Goal: Task Accomplishment & Management: Manage account settings

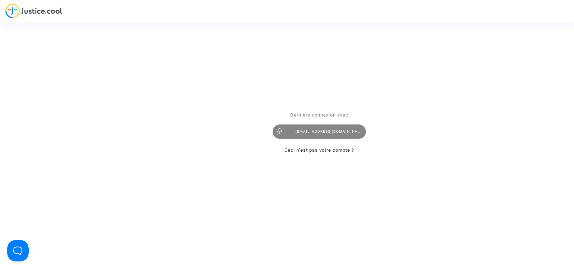
click at [311, 134] on div "[EMAIL_ADDRESS][DOMAIN_NAME]" at bounding box center [318, 131] width 93 height 14
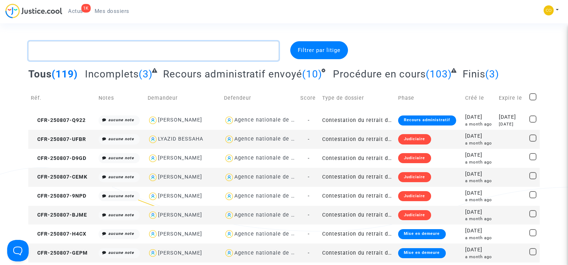
click at [75, 53] on textarea at bounding box center [153, 50] width 250 height 19
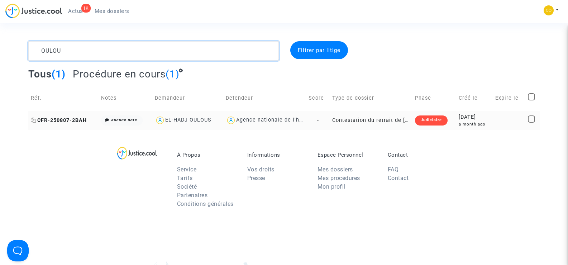
type textarea "OULOU"
click at [45, 117] on span "CFR-250807-2BAH" at bounding box center [59, 120] width 56 height 6
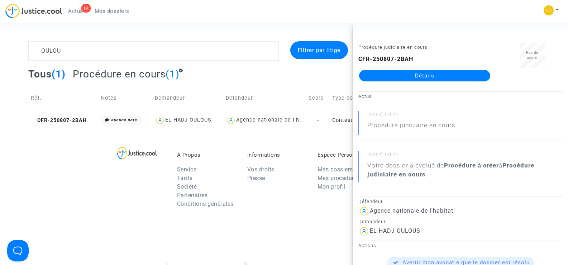
click at [436, 75] on link "Détails" at bounding box center [424, 75] width 131 height 11
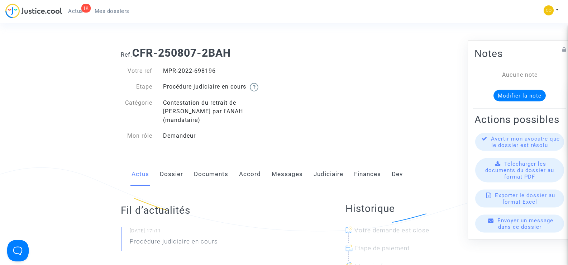
click at [203, 166] on link "Documents" at bounding box center [211, 174] width 34 height 24
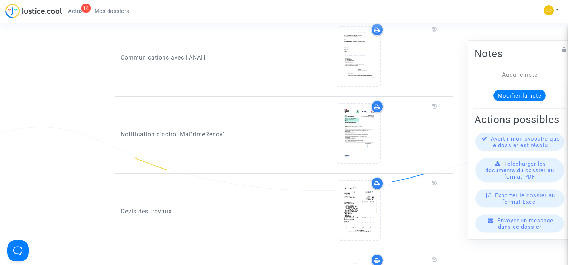
scroll to position [358, 0]
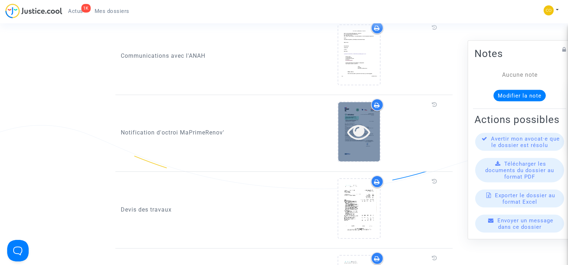
click at [356, 120] on icon at bounding box center [358, 131] width 23 height 23
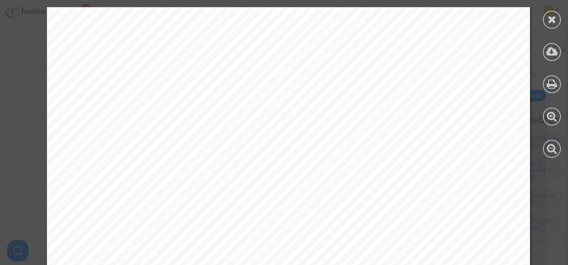
scroll to position [36, 0]
click at [550, 24] on icon at bounding box center [552, 19] width 9 height 11
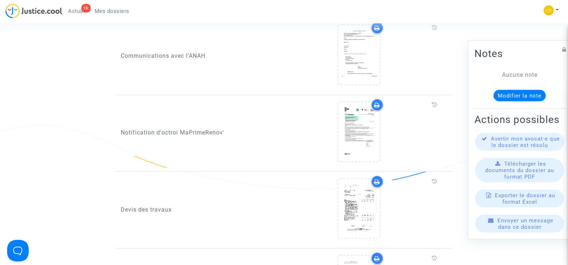
scroll to position [466, 0]
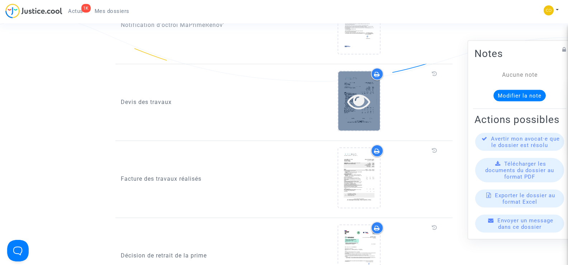
click at [352, 94] on icon at bounding box center [358, 101] width 23 height 23
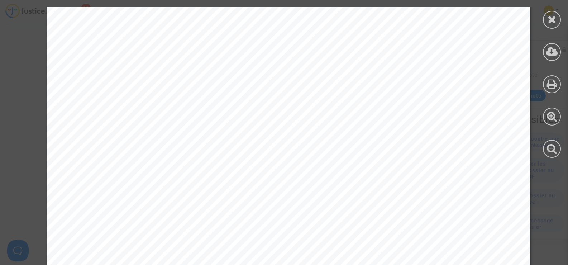
scroll to position [2868, 0]
click at [555, 19] on icon at bounding box center [552, 19] width 9 height 11
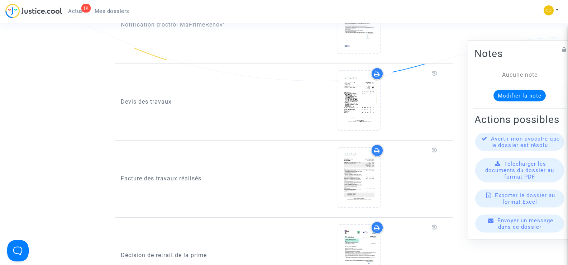
scroll to position [538, 0]
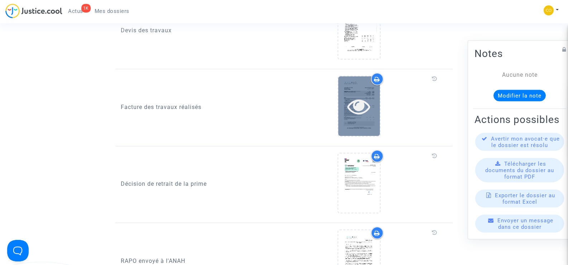
click at [359, 103] on icon at bounding box center [358, 106] width 23 height 23
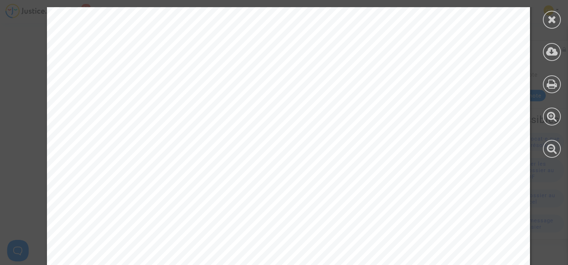
scroll to position [4559, 0]
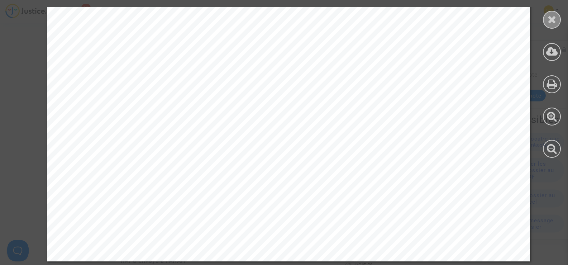
click at [547, 20] on div at bounding box center [552, 20] width 18 height 18
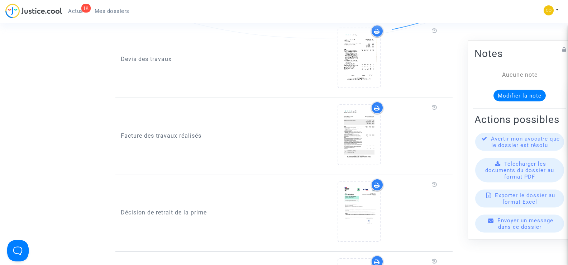
scroll to position [466, 0]
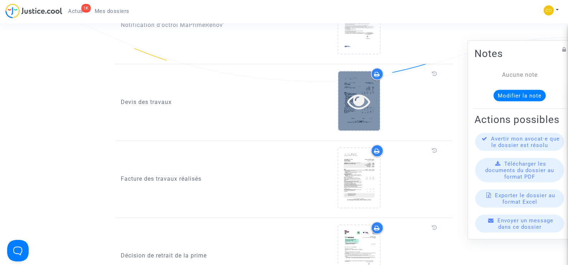
click at [351, 91] on icon at bounding box center [358, 101] width 23 height 23
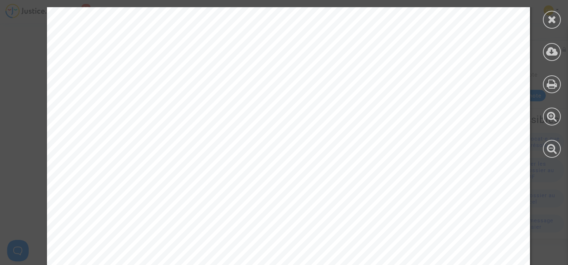
scroll to position [5248, 0]
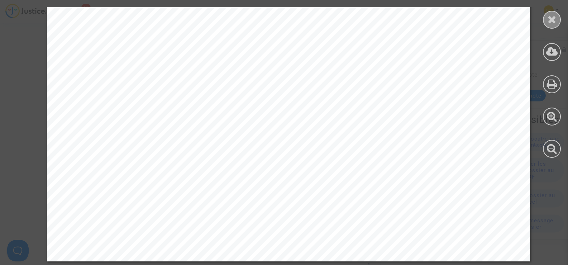
click at [549, 23] on icon at bounding box center [552, 19] width 9 height 11
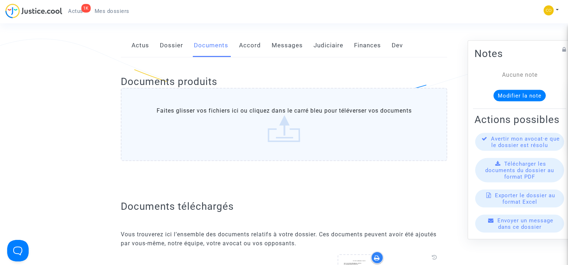
scroll to position [0, 0]
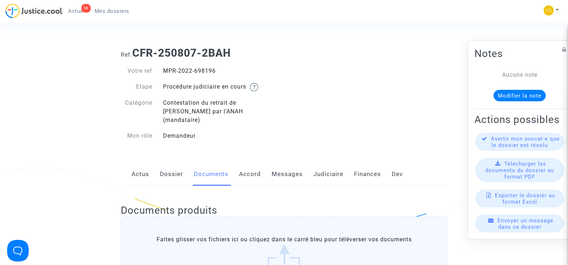
click at [106, 10] on span "Mes dossiers" at bounding box center [112, 11] width 35 height 6
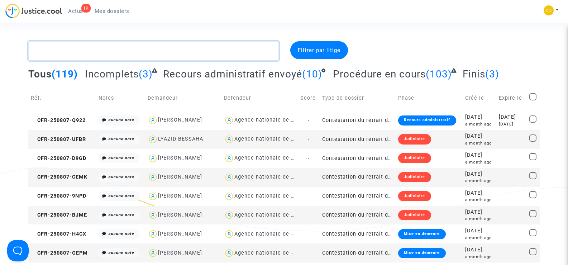
click at [93, 51] on textarea at bounding box center [153, 50] width 250 height 19
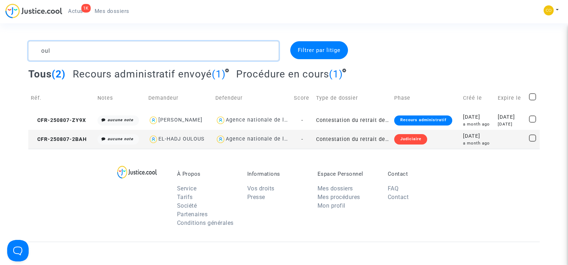
type textarea "oul"
click at [60, 136] on copy "CFR-250807-2BAH" at bounding box center [59, 139] width 56 height 6
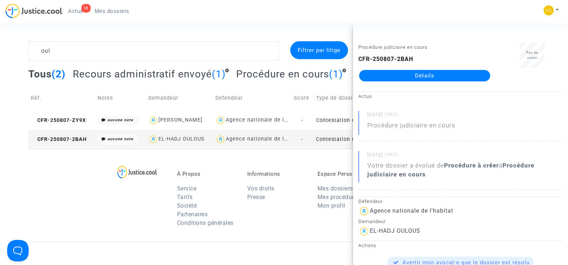
click at [425, 75] on link "Détails" at bounding box center [424, 75] width 131 height 11
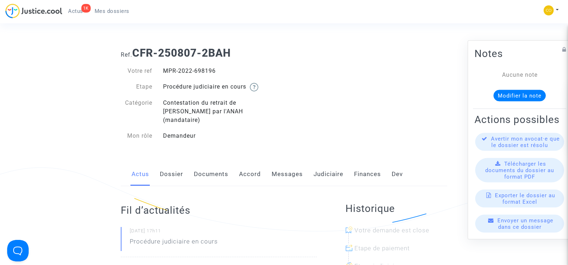
click at [200, 166] on link "Documents" at bounding box center [211, 174] width 34 height 24
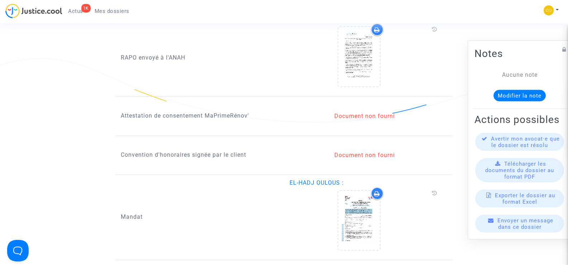
scroll to position [753, 0]
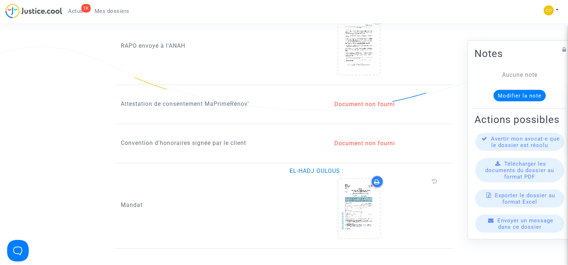
click at [365, 100] on div "Document non fourni" at bounding box center [365, 104] width 151 height 9
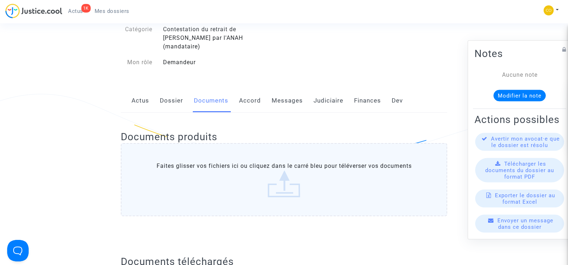
scroll to position [72, 0]
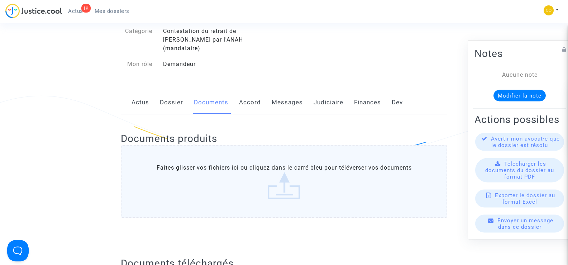
click at [285, 93] on link "Messages" at bounding box center [287, 103] width 31 height 24
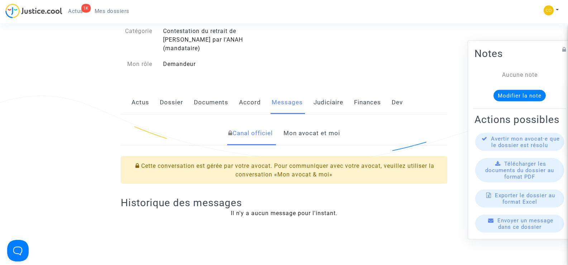
click at [214, 96] on link "Documents" at bounding box center [211, 103] width 34 height 24
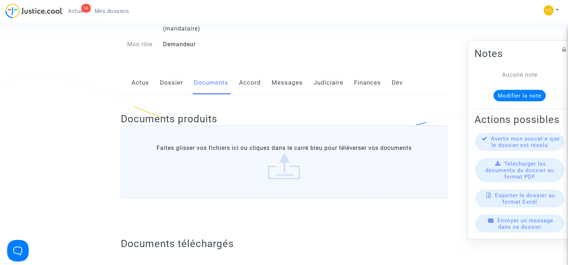
scroll to position [108, 0]
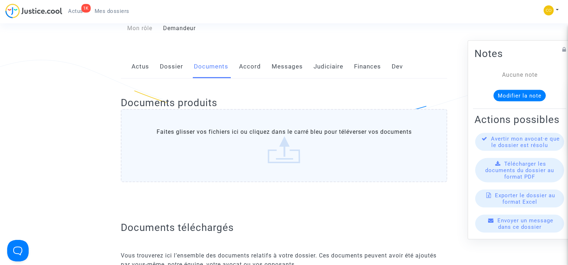
click at [289, 58] on link "Messages" at bounding box center [287, 67] width 31 height 24
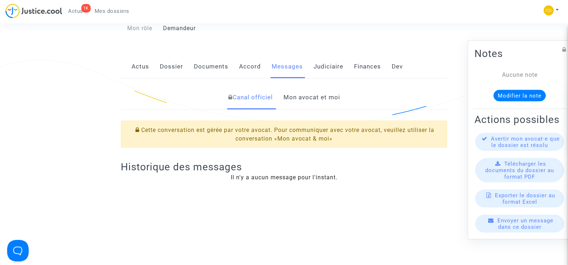
click at [314, 91] on link "Mon avocat et moi" at bounding box center [312, 98] width 57 height 24
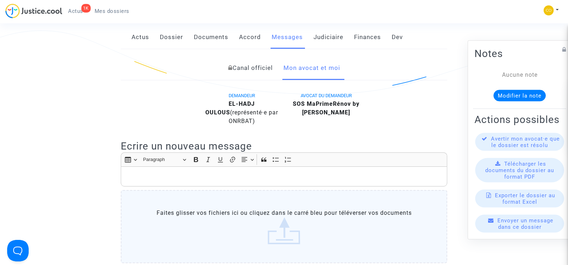
scroll to position [36, 0]
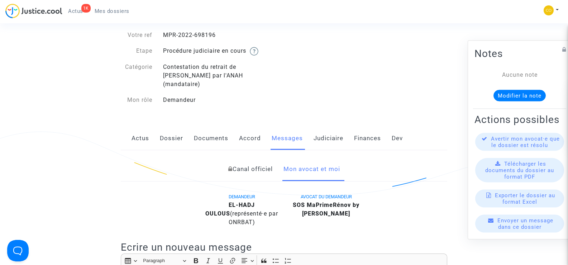
click at [203, 129] on link "Documents" at bounding box center [211, 139] width 34 height 24
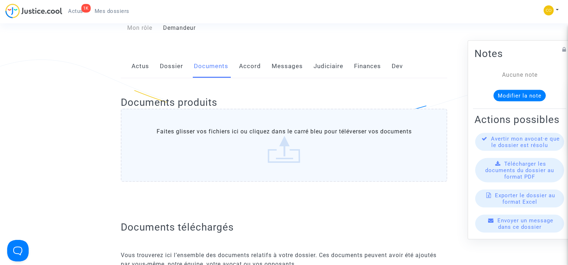
scroll to position [108, 0]
click at [296, 138] on label "Faites glisser vos fichiers ici ou cliquez dans le carré bleu pour téléverser v…" at bounding box center [284, 145] width 327 height 73
click at [0, 0] on input "Faites glisser vos fichiers ici ou cliquez dans le carré bleu pour téléverser v…" at bounding box center [0, 0] width 0 height 0
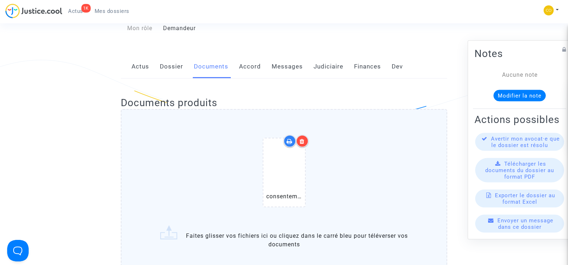
click at [302, 138] on icon at bounding box center [302, 141] width 5 height 6
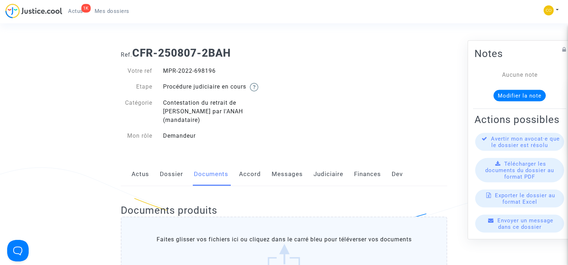
scroll to position [36, 0]
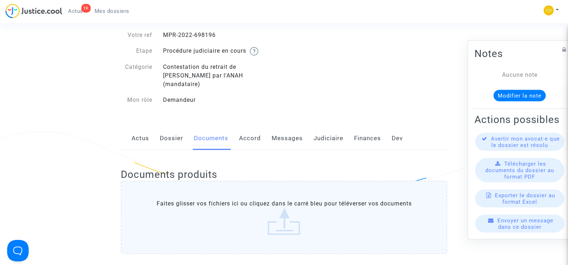
click at [287, 132] on link "Messages" at bounding box center [287, 139] width 31 height 24
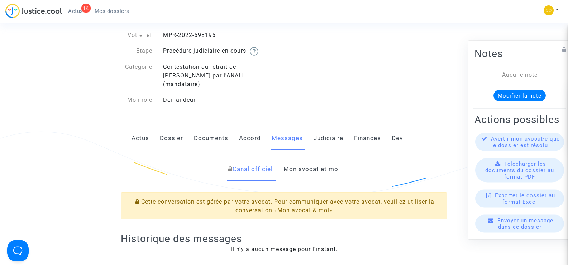
click at [323, 162] on link "Mon avocat et moi" at bounding box center [312, 169] width 57 height 24
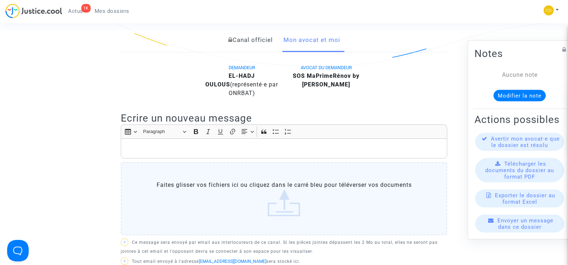
scroll to position [179, 0]
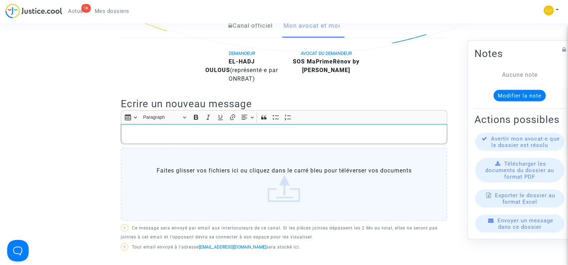
click at [160, 130] on p "Rich Text Editor, main" at bounding box center [284, 134] width 319 height 9
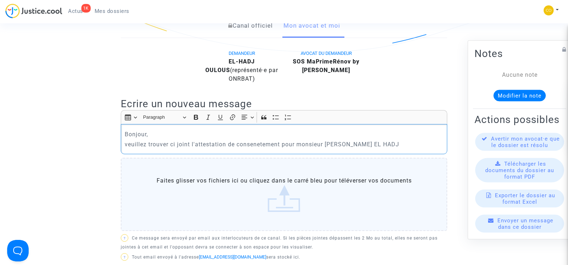
click at [361, 140] on p "veuillez trouver ci joint l'attestation de consenetement pour monsieur [PERSON_…" at bounding box center [284, 144] width 319 height 9
click at [381, 140] on p "veuillez trouver ci joint l'attestation de consenetement pour monsieur [PERSON_…" at bounding box center [284, 144] width 319 height 9
click at [264, 140] on p "veuillez trouver ci joint l'attestation de consenetement pour monsieur [PERSON_…" at bounding box center [284, 144] width 319 height 9
click at [376, 140] on p "veuillez trouver ci joint l'attestation de consentement pour monsieur [PERSON_N…" at bounding box center [284, 144] width 319 height 9
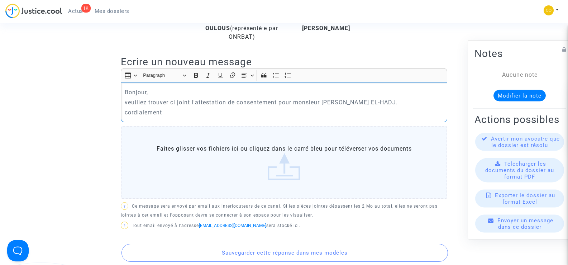
scroll to position [323, 0]
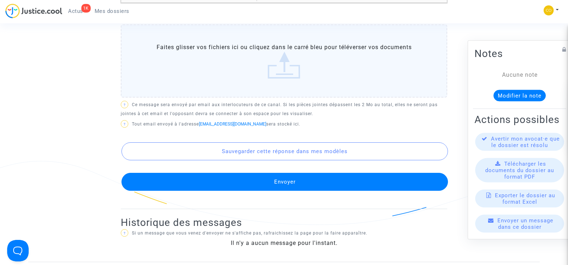
click at [304, 176] on button "Envoyer" at bounding box center [285, 182] width 327 height 18
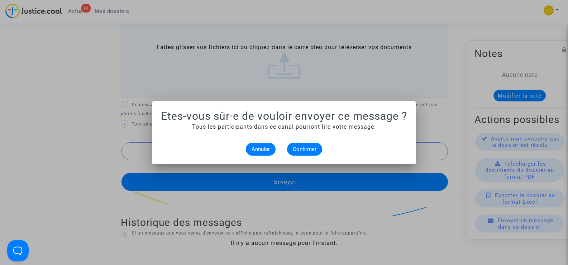
scroll to position [0, 0]
click at [307, 147] on span "Confirmer" at bounding box center [305, 149] width 24 height 6
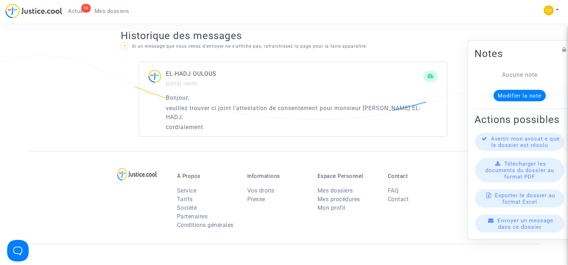
scroll to position [430, 0]
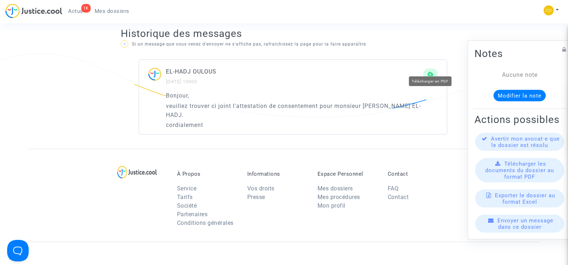
click at [433, 71] on icon at bounding box center [431, 73] width 6 height 5
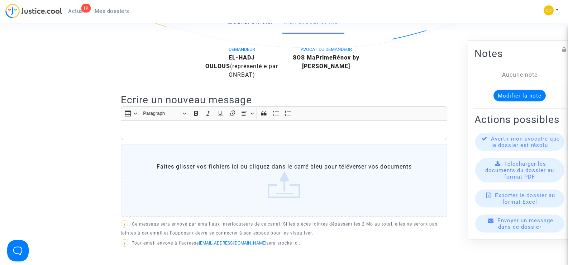
scroll to position [179, 0]
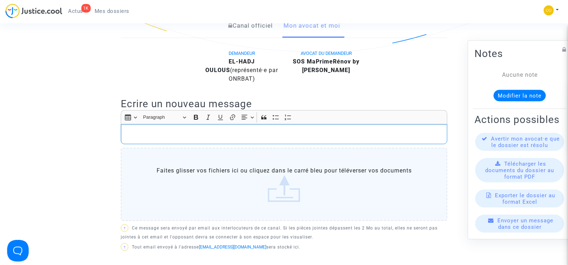
click at [222, 131] on div "Rich Text Editor, main" at bounding box center [284, 134] width 327 height 20
drag, startPoint x: 222, startPoint y: 131, endPoint x: 174, endPoint y: 127, distance: 48.9
click at [174, 130] on p "Rich Text Editor, main" at bounding box center [284, 134] width 319 height 9
click at [197, 130] on p "voila le document precedent dit" at bounding box center [284, 134] width 319 height 9
drag, startPoint x: 218, startPoint y: 129, endPoint x: 121, endPoint y: 124, distance: 97.2
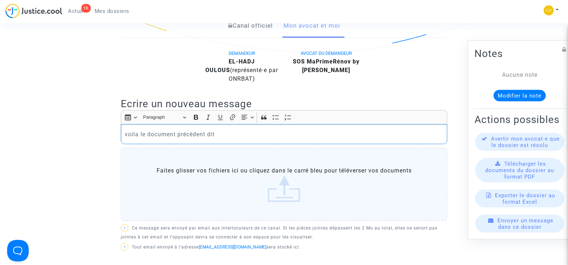
click at [121, 124] on div "voila le document précèdent dit" at bounding box center [284, 134] width 327 height 20
copy p "voila le document précèdent dit"
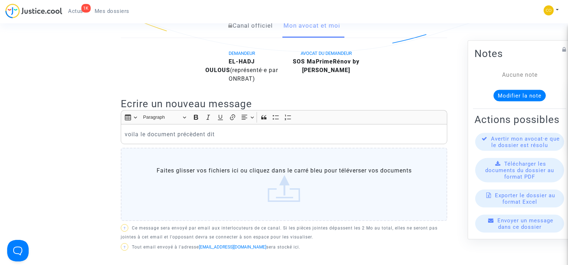
click at [233, 131] on div "voila le document précèdent dit" at bounding box center [284, 134] width 327 height 20
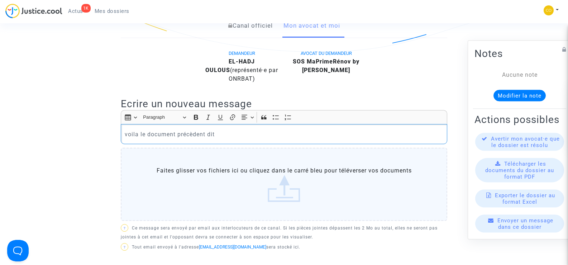
drag, startPoint x: 224, startPoint y: 127, endPoint x: 125, endPoint y: 126, distance: 99.3
click at [125, 130] on p "voila le document précèdent dit" at bounding box center [284, 134] width 319 height 9
copy p "voila le document précèdent dit"
click at [223, 130] on p "voila le document précèdent dit" at bounding box center [284, 134] width 319 height 9
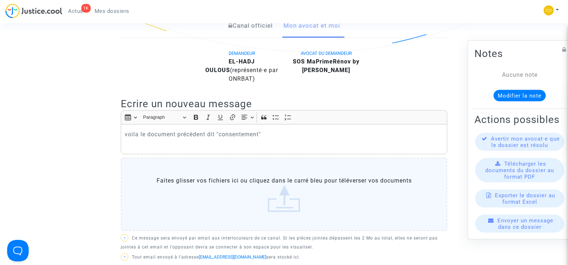
click at [274, 186] on label "Faites glisser vos fichiers ici ou cliquez dans le carré bleu pour téléverser v…" at bounding box center [284, 194] width 327 height 73
click at [0, 0] on input "Faites glisser vos fichiers ici ou cliquez dans le carré bleu pour téléverser v…" at bounding box center [0, 0] width 0 height 0
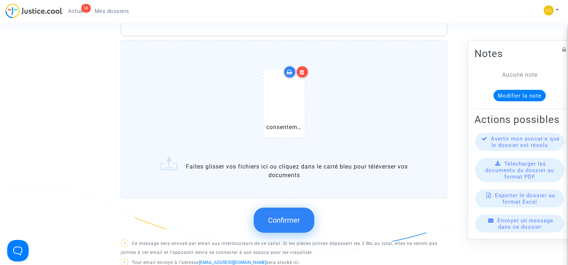
scroll to position [358, 0]
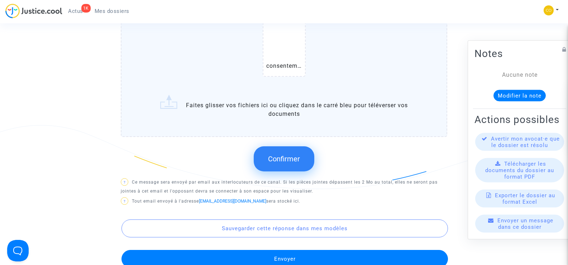
click at [294, 155] on span "Confirmer" at bounding box center [284, 159] width 32 height 9
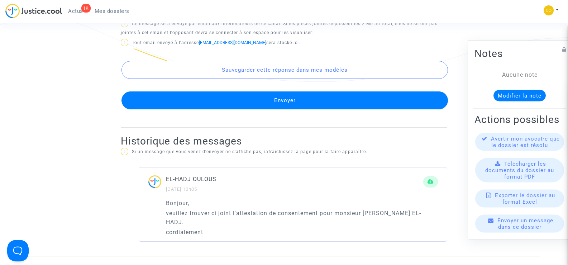
scroll to position [466, 0]
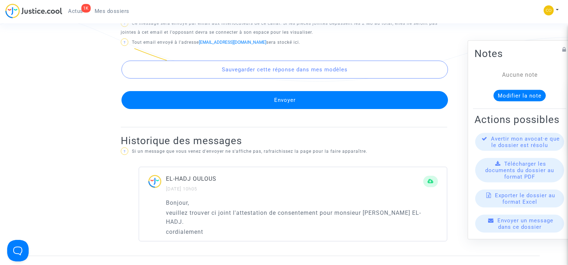
click at [294, 91] on button "Envoyer" at bounding box center [285, 100] width 327 height 18
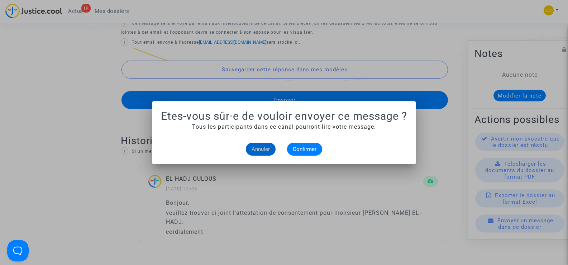
click at [260, 153] on button "Annuler" at bounding box center [261, 149] width 30 height 13
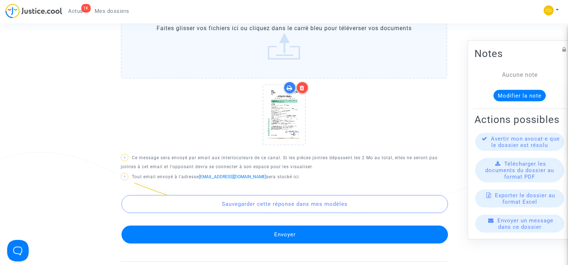
scroll to position [323, 0]
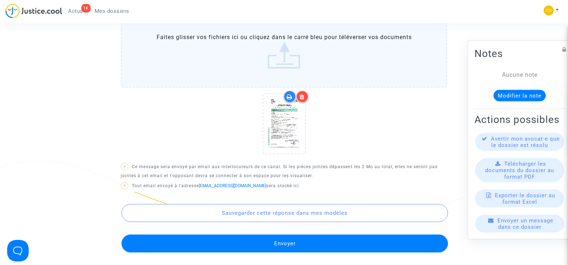
click at [302, 94] on icon at bounding box center [302, 97] width 5 height 6
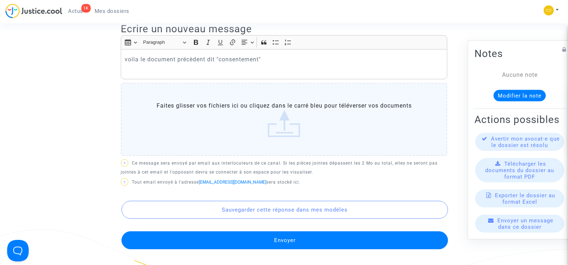
scroll to position [108, 0]
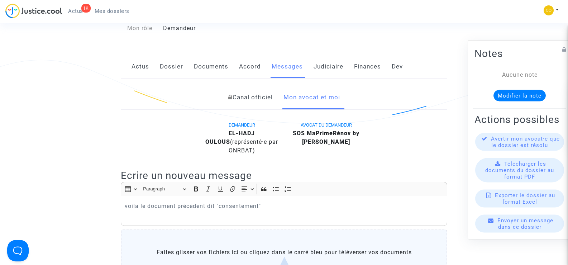
click at [110, 12] on span "Mes dossiers" at bounding box center [112, 11] width 35 height 6
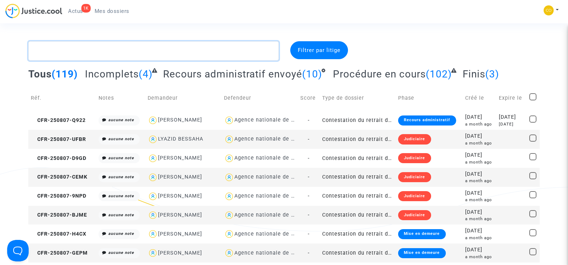
click at [55, 51] on textarea at bounding box center [153, 50] width 250 height 19
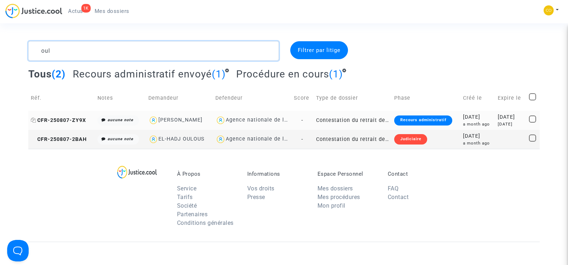
type textarea "oul"
click at [79, 117] on span "CFR-250807-ZY9X" at bounding box center [58, 120] width 55 height 6
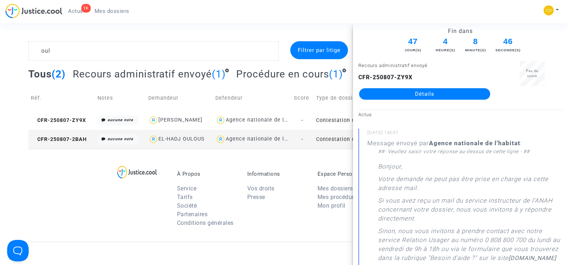
click at [429, 90] on link "Détails" at bounding box center [424, 93] width 131 height 11
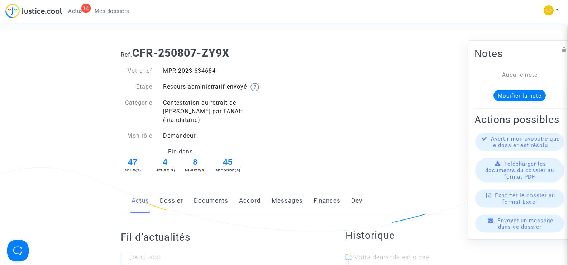
click at [212, 189] on link "Documents" at bounding box center [211, 201] width 34 height 24
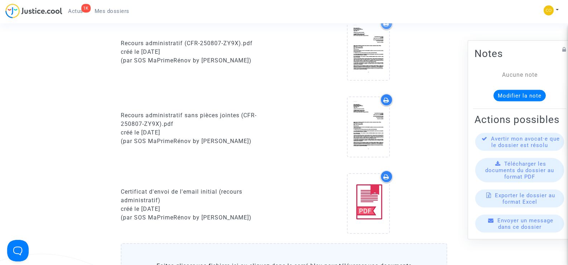
scroll to position [143, 0]
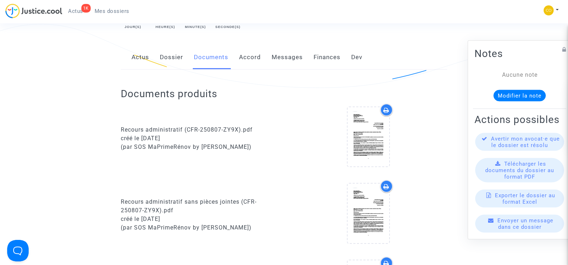
click at [120, 9] on span "Mes dossiers" at bounding box center [112, 11] width 35 height 6
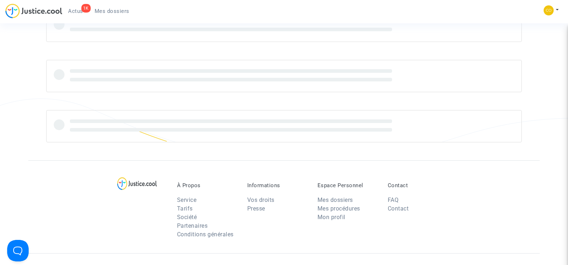
scroll to position [143, 0]
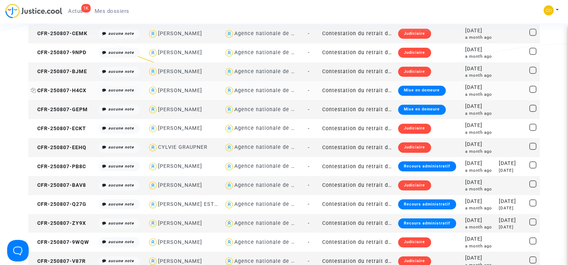
click at [66, 88] on span "CFR-250807-H4CX" at bounding box center [59, 90] width 56 height 6
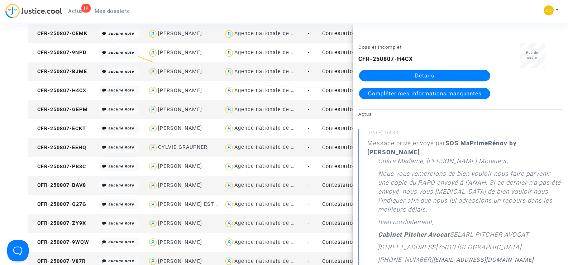
click at [407, 78] on link "Détails" at bounding box center [424, 75] width 131 height 11
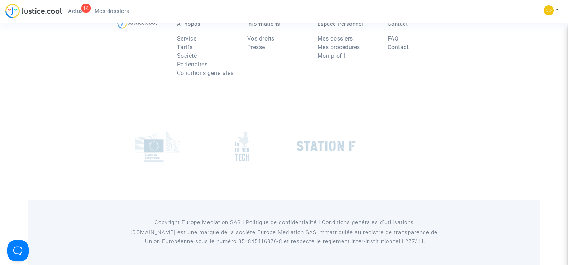
scroll to position [143, 0]
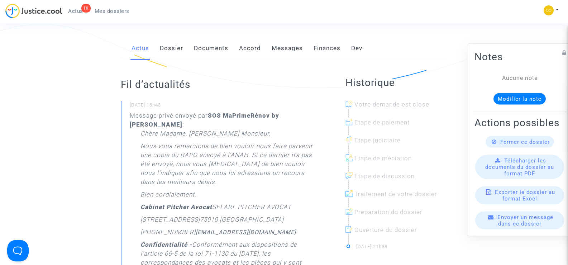
click at [220, 38] on link "Documents" at bounding box center [211, 49] width 34 height 24
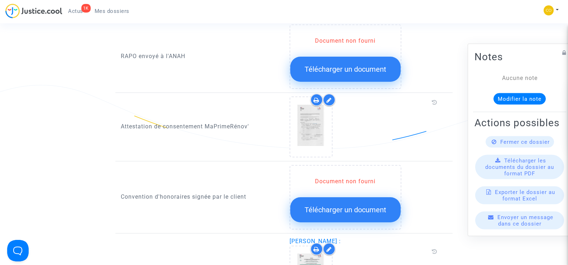
scroll to position [681, 0]
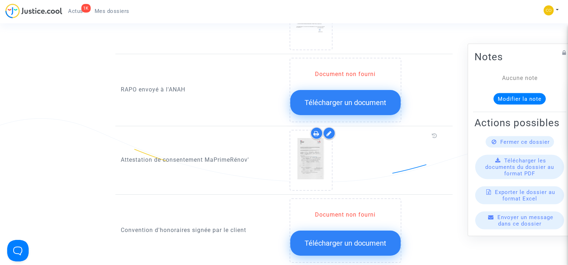
click at [121, 10] on span "Mes dossiers" at bounding box center [112, 11] width 35 height 6
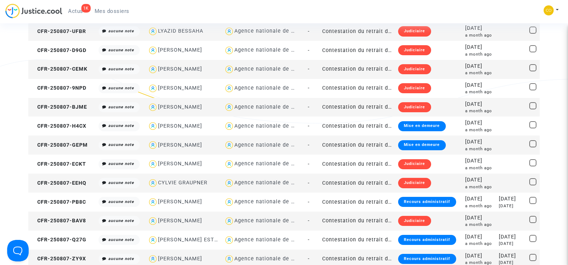
scroll to position [108, 0]
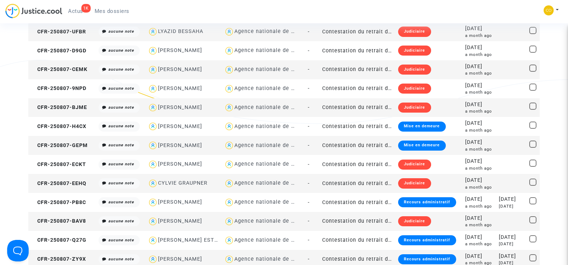
click at [82, 142] on copy "CFR-250807-GEPM" at bounding box center [59, 145] width 57 height 6
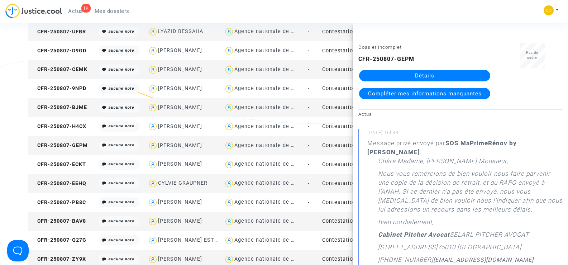
click at [423, 76] on link "Détails" at bounding box center [424, 75] width 131 height 11
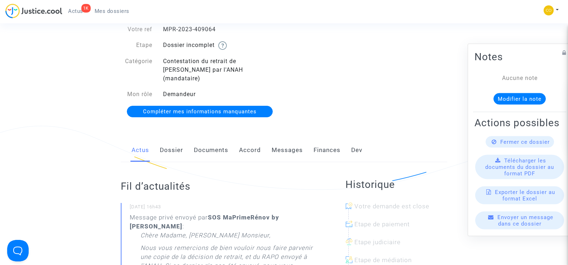
scroll to position [36, 0]
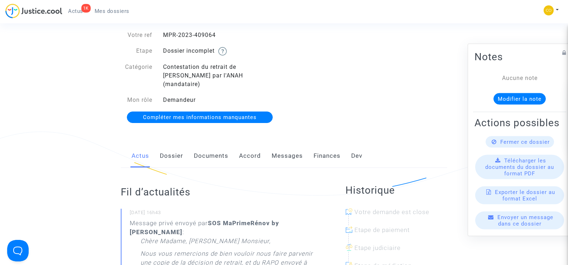
click at [207, 146] on link "Documents" at bounding box center [211, 156] width 34 height 24
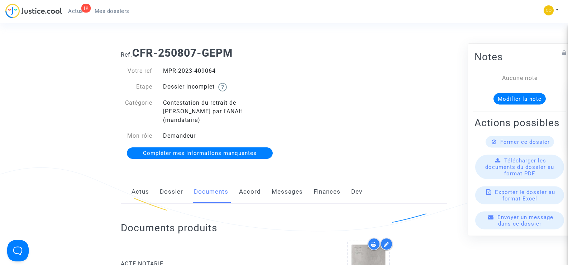
drag, startPoint x: 223, startPoint y: 73, endPoint x: 161, endPoint y: 70, distance: 61.7
click at [161, 70] on div "MPR-2023-409064" at bounding box center [221, 71] width 127 height 9
copy div "MPR-2023-409064"
click at [370, 130] on div "Ref. CFR-250807-GEPM Votre ref MPR-2023-409064 Etape Dossier incomplet Catégori…" at bounding box center [283, 103] width 337 height 124
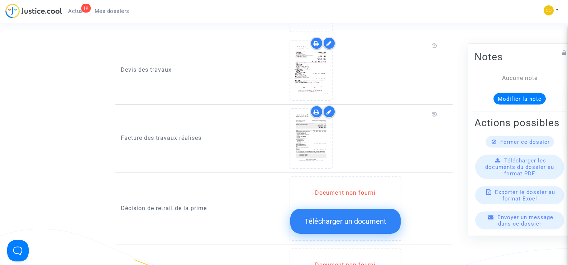
scroll to position [574, 0]
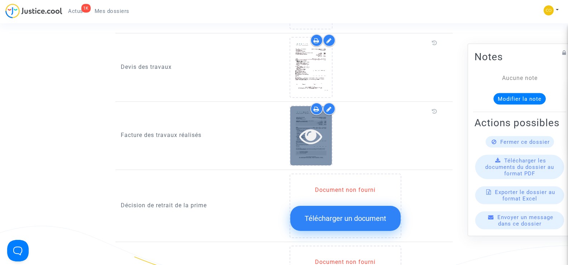
click at [318, 132] on icon at bounding box center [310, 135] width 23 height 23
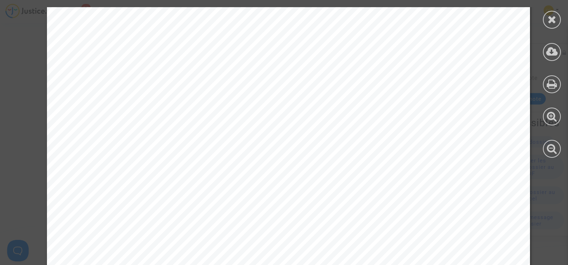
scroll to position [0, 0]
click at [550, 21] on icon at bounding box center [552, 19] width 9 height 11
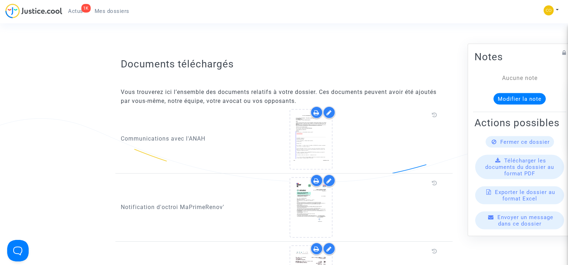
scroll to position [358, 0]
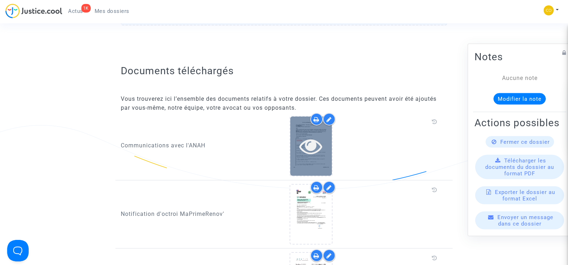
click at [315, 142] on icon at bounding box center [310, 145] width 23 height 23
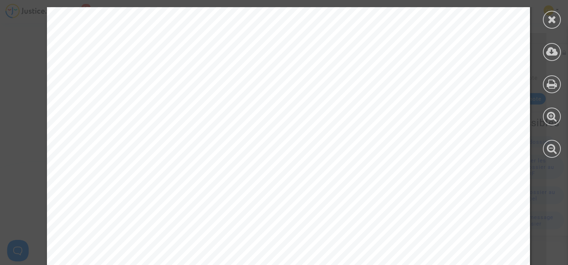
scroll to position [0, 0]
click at [555, 22] on icon at bounding box center [552, 19] width 9 height 11
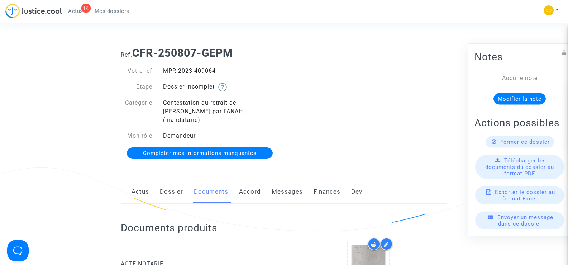
drag, startPoint x: 219, startPoint y: 71, endPoint x: 163, endPoint y: 72, distance: 56.3
click at [163, 72] on div "MPR-2023-409064" at bounding box center [221, 71] width 127 height 9
copy div "MPR-2023-409064"
click at [442, 78] on div "Ref. CFR-250807-GEPM Votre ref MPR-2023-409064 Etape Dossier incomplet Catégori…" at bounding box center [283, 103] width 337 height 124
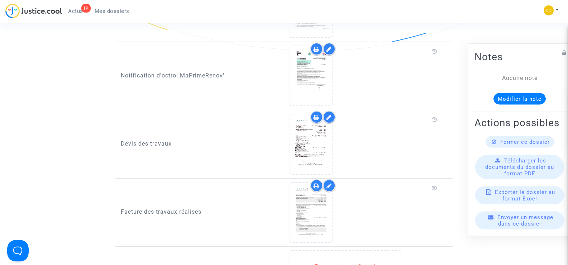
scroll to position [502, 0]
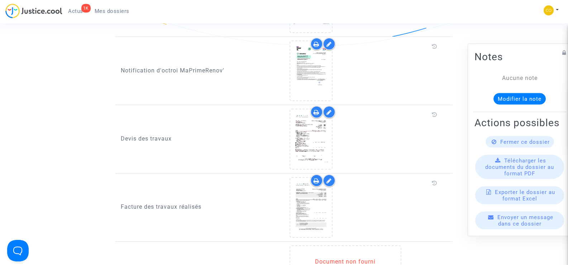
click at [327, 109] on icon at bounding box center [329, 112] width 5 height 6
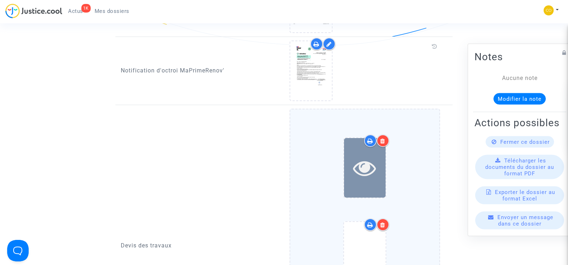
click at [365, 156] on icon at bounding box center [364, 167] width 23 height 23
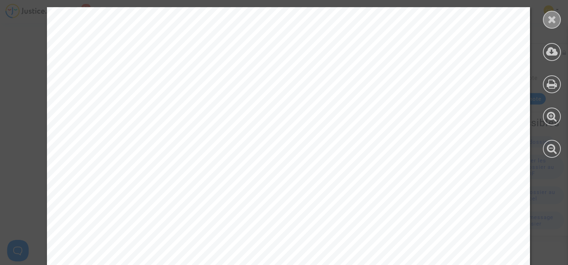
click at [547, 23] on div at bounding box center [552, 20] width 18 height 18
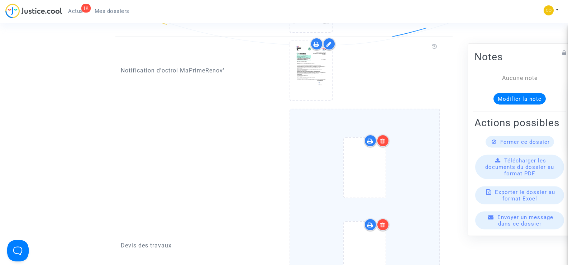
click at [385, 138] on icon at bounding box center [382, 141] width 5 height 6
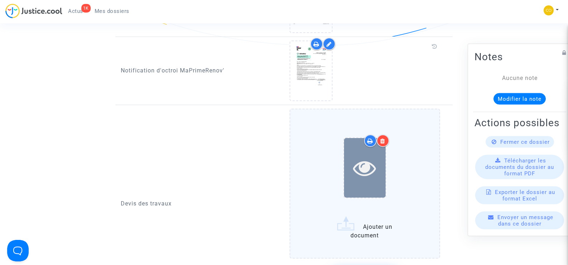
click at [368, 156] on icon at bounding box center [364, 167] width 23 height 23
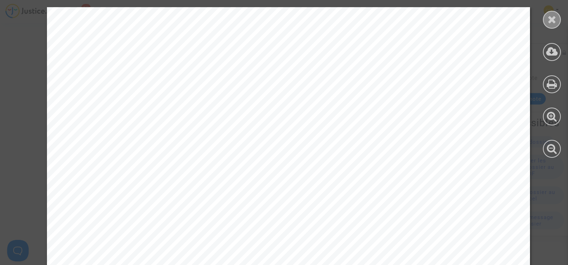
click at [550, 21] on icon at bounding box center [552, 19] width 9 height 11
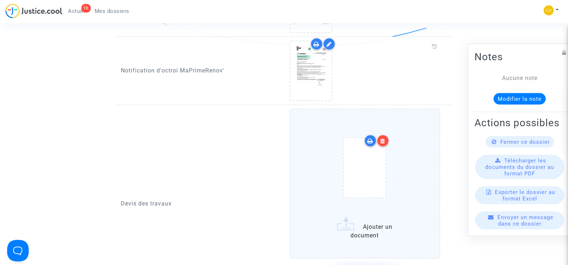
click at [385, 138] on icon at bounding box center [382, 141] width 5 height 6
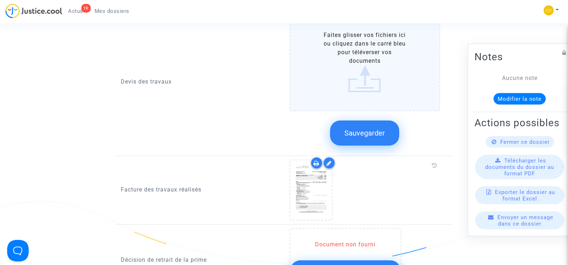
scroll to position [609, 0]
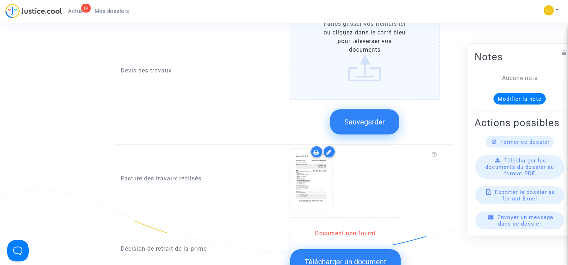
click at [388, 117] on button "Sauvegarder" at bounding box center [364, 121] width 69 height 25
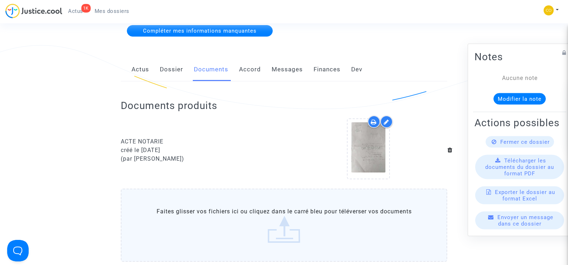
scroll to position [0, 0]
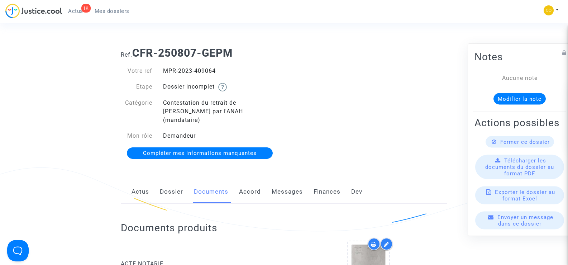
drag, startPoint x: 224, startPoint y: 69, endPoint x: 166, endPoint y: 67, distance: 58.5
click at [166, 67] on div "MPR-2023-409064" at bounding box center [221, 71] width 127 height 9
copy div "MPR-2023-409064"
click at [389, 132] on div "Ref. CFR-250807-GEPM Votre ref MPR-2023-409064 Etape Dossier incomplet Catégori…" at bounding box center [283, 103] width 337 height 124
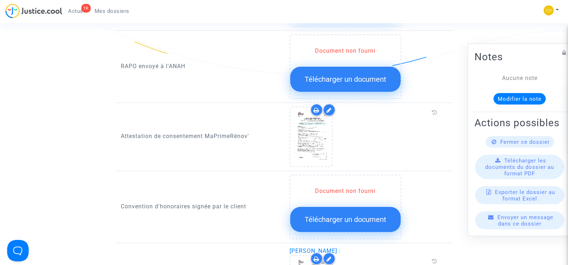
scroll to position [968, 0]
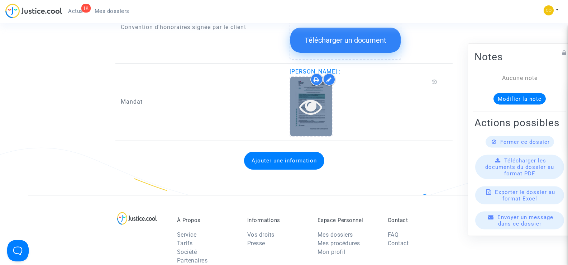
click at [322, 113] on div at bounding box center [311, 106] width 42 height 59
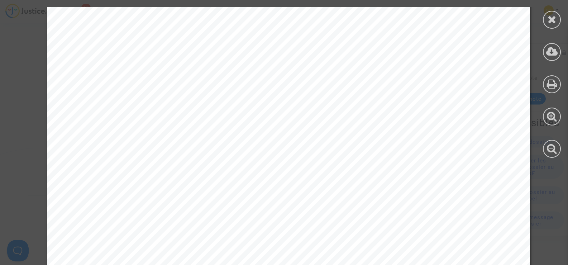
scroll to position [1123, 0]
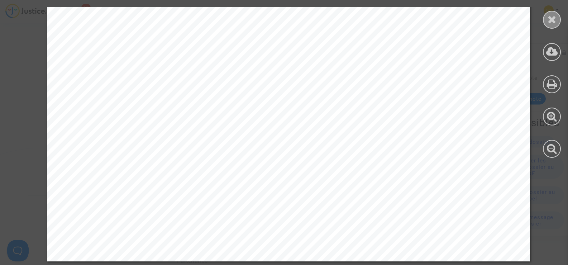
click at [551, 18] on icon at bounding box center [552, 19] width 9 height 11
